Goal: Navigation & Orientation: Find specific page/section

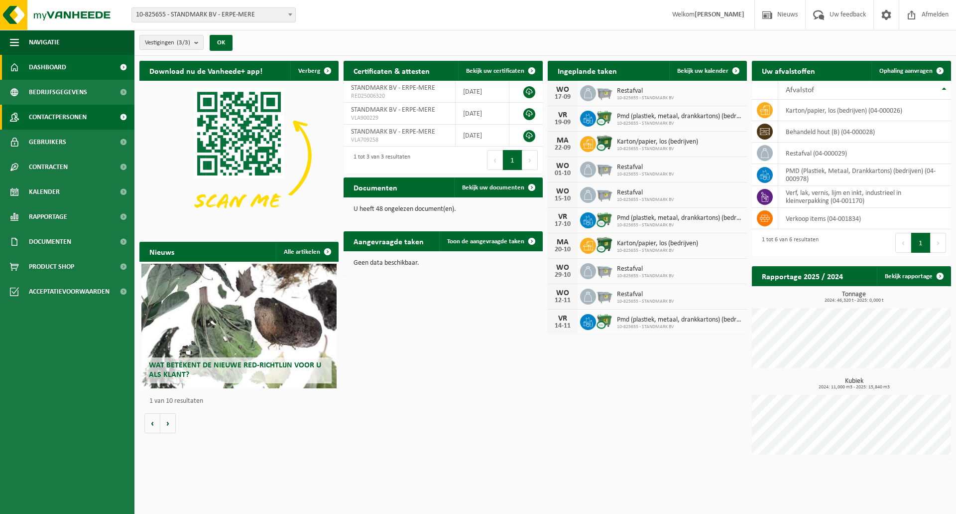
click at [60, 116] on span "Contactpersonen" at bounding box center [58, 117] width 58 height 25
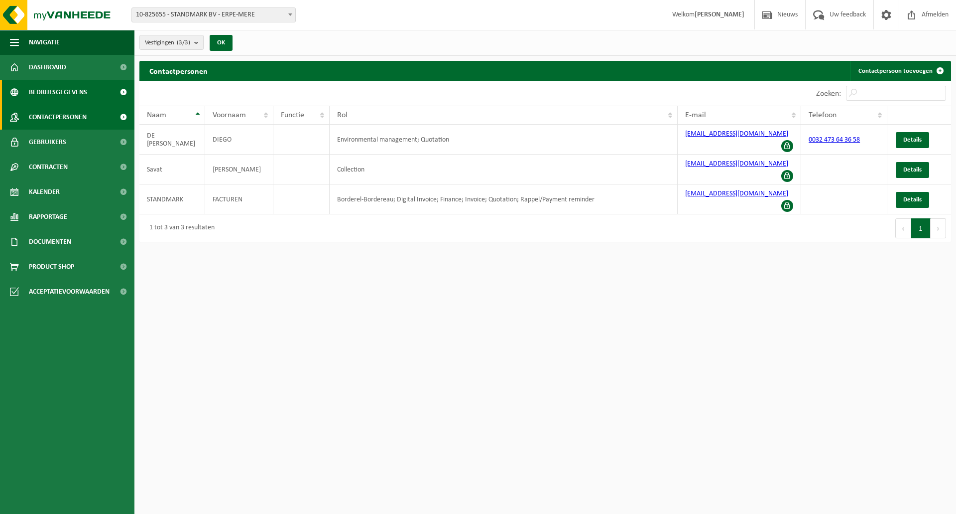
click at [64, 92] on span "Bedrijfsgegevens" at bounding box center [58, 92] width 58 height 25
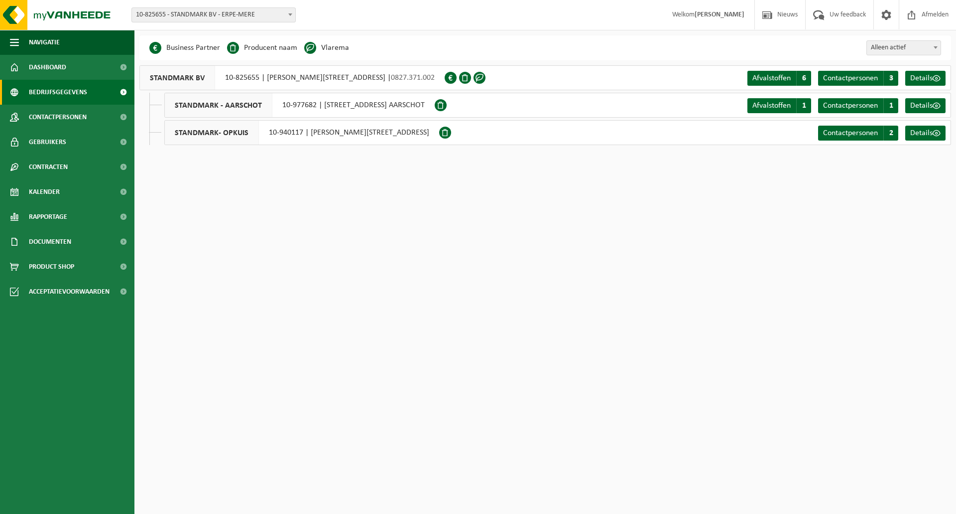
click at [447, 105] on span at bounding box center [441, 105] width 12 height 12
click at [314, 104] on div "STANDMARK - AARSCHOT 10-977682 | SPOORWEGSTRAAT 54, 3200 AARSCHOT" at bounding box center [299, 105] width 270 height 25
click at [55, 67] on span "Dashboard" at bounding box center [47, 67] width 37 height 25
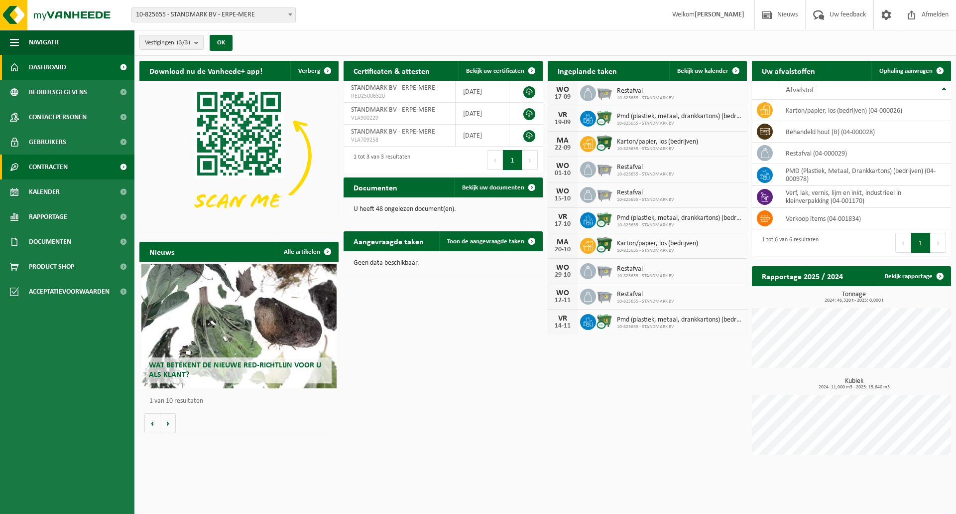
click at [51, 163] on span "Contracten" at bounding box center [48, 166] width 39 height 25
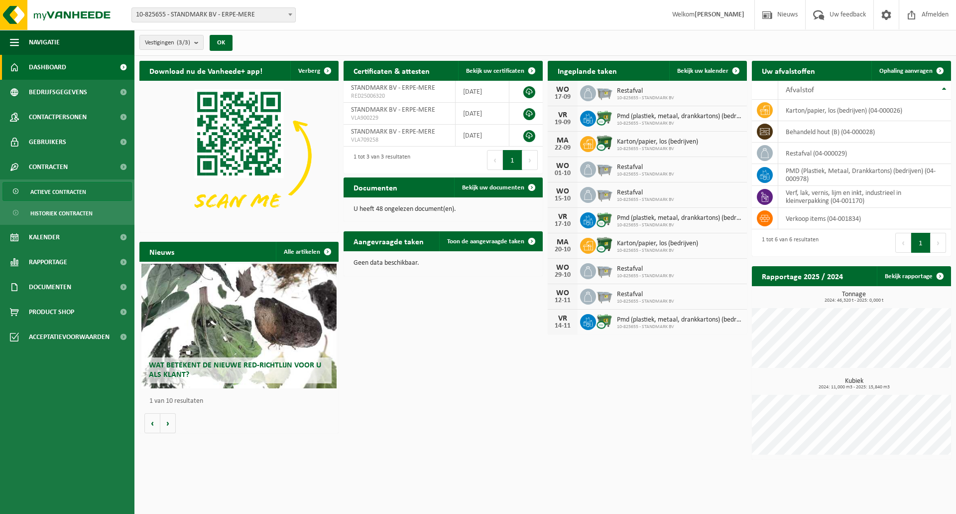
click at [60, 189] on span "Actieve contracten" at bounding box center [58, 191] width 56 height 19
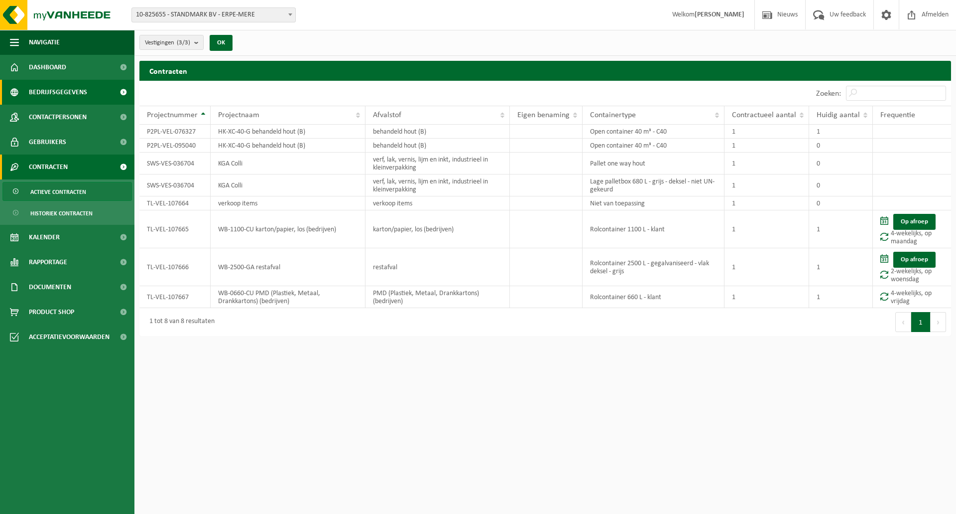
click at [78, 88] on span "Bedrijfsgegevens" at bounding box center [58, 92] width 58 height 25
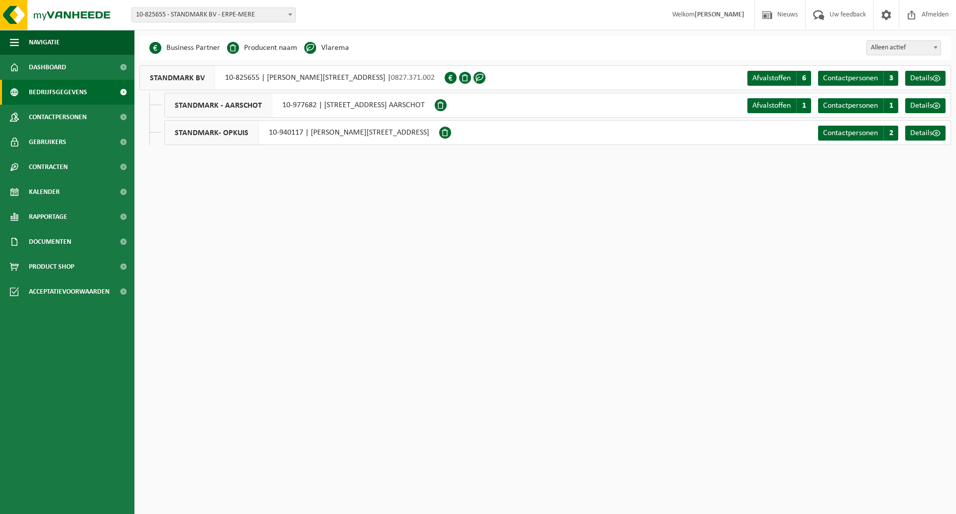
click at [417, 106] on div "STANDMARK - AARSCHOT 10-977682 | SPOORWEGSTRAAT 54, 3200 AARSCHOT" at bounding box center [299, 105] width 270 height 25
click at [418, 76] on div "STANDMARK BV 10-825655 | JOSEPH CARDIJNSTRAAT 26, 9420 ERPE-MERE | 0827.371.002" at bounding box center [291, 77] width 305 height 25
click at [896, 48] on span "Alleen actief" at bounding box center [904, 48] width 74 height 14
click at [927, 105] on span "Details" at bounding box center [922, 106] width 22 height 8
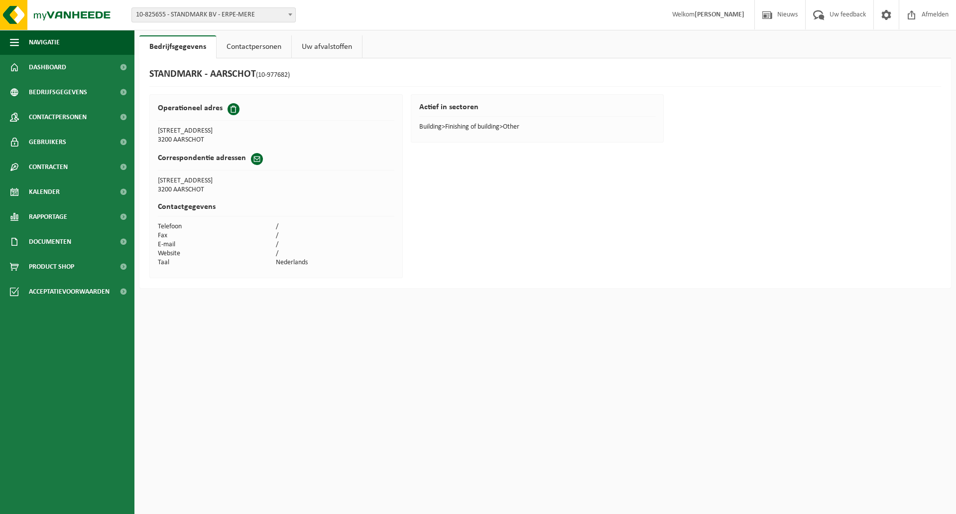
click at [235, 110] on span at bounding box center [234, 109] width 12 height 12
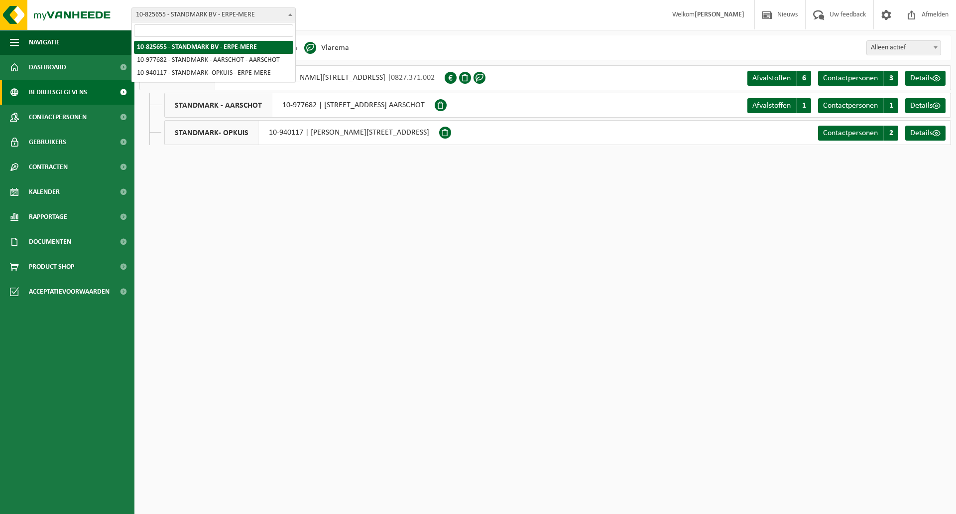
click at [202, 12] on span "10-825655 - STANDMARK BV - ERPE-MERE" at bounding box center [213, 15] width 163 height 14
select select "159624"
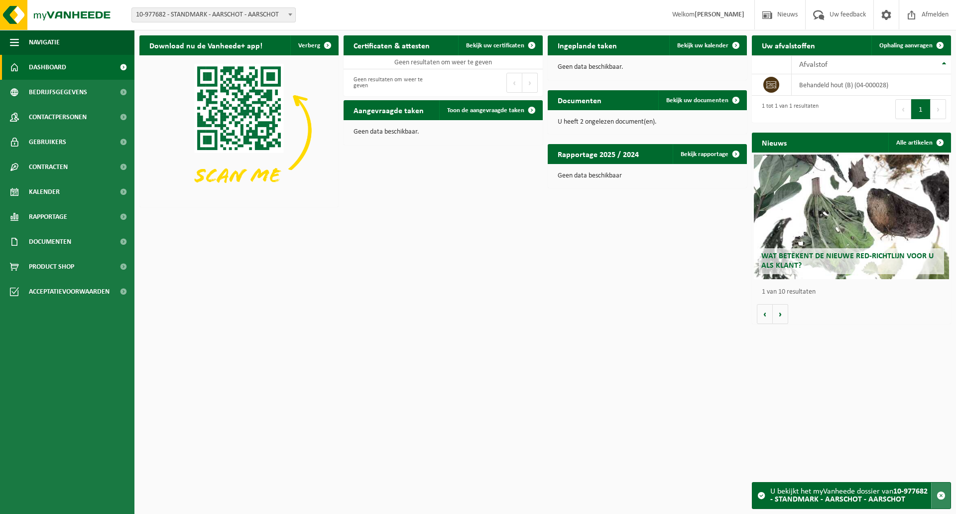
click at [940, 494] on span "button" at bounding box center [941, 495] width 9 height 9
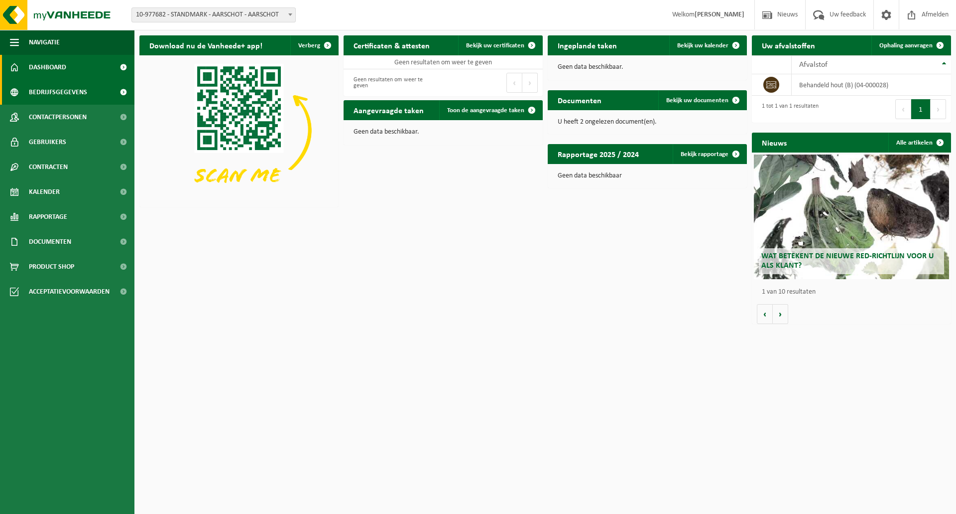
click at [57, 91] on span "Bedrijfsgegevens" at bounding box center [58, 92] width 58 height 25
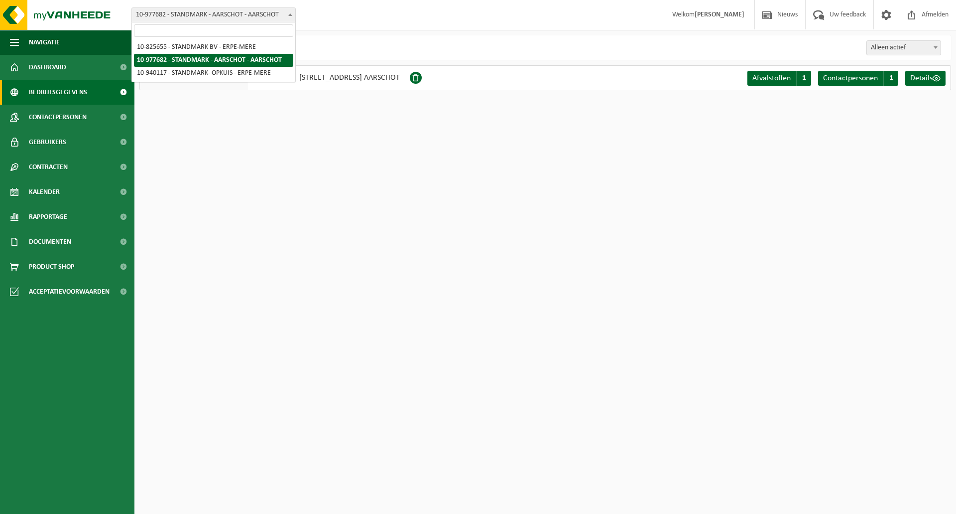
click at [224, 19] on span "10-977682 - STANDMARK - AARSCHOT - AARSCHOT" at bounding box center [213, 15] width 163 height 14
select select "138611"
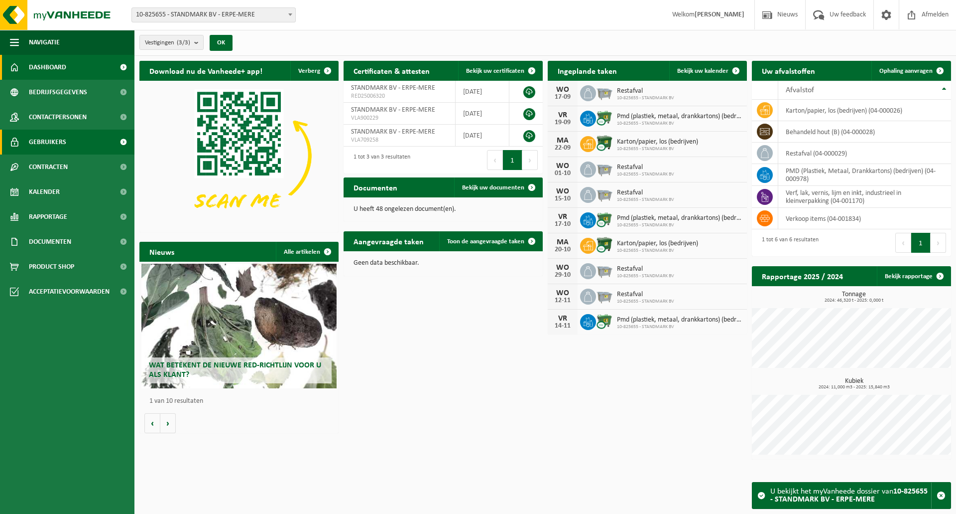
click at [47, 142] on span "Gebruikers" at bounding box center [47, 142] width 37 height 25
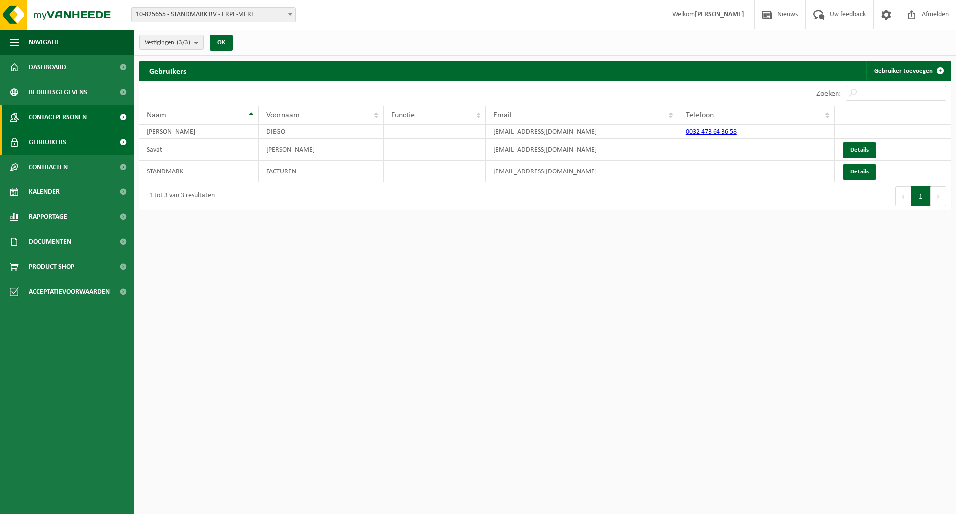
click at [54, 118] on span "Contactpersonen" at bounding box center [58, 117] width 58 height 25
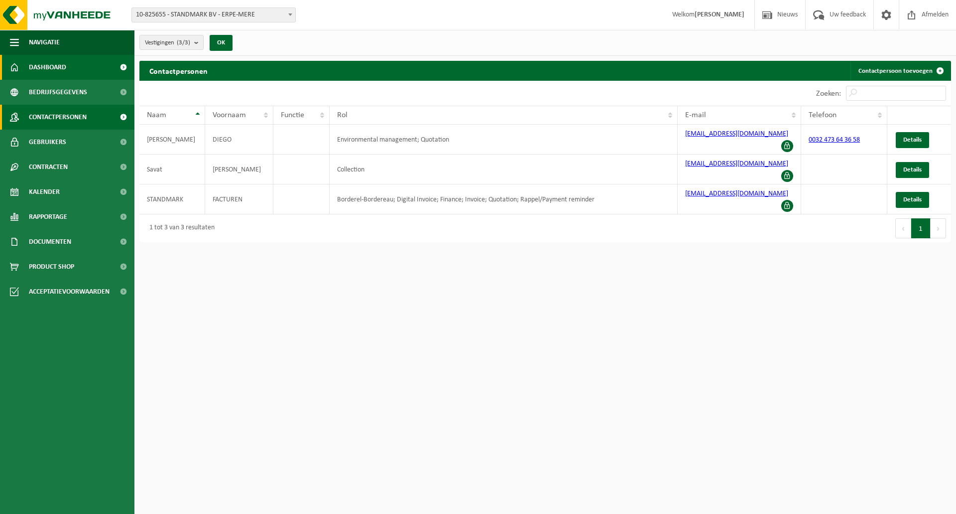
click at [52, 68] on span "Dashboard" at bounding box center [47, 67] width 37 height 25
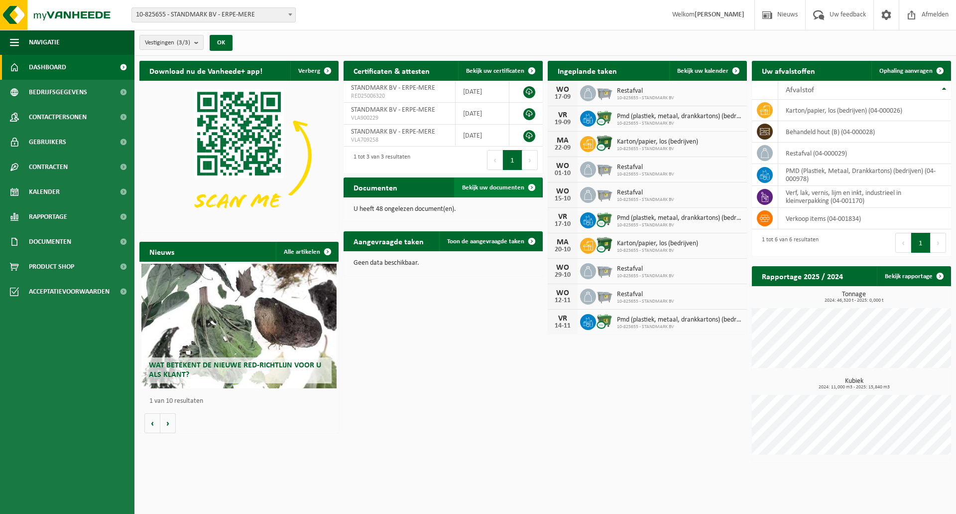
click at [490, 185] on span "Bekijk uw documenten" at bounding box center [493, 187] width 62 height 6
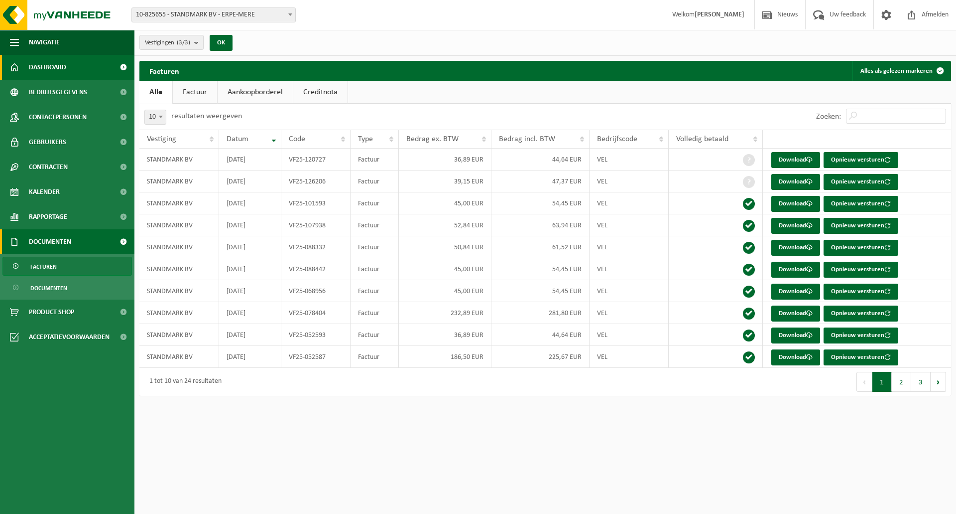
click at [54, 67] on span "Dashboard" at bounding box center [47, 67] width 37 height 25
